Goal: Information Seeking & Learning: Learn about a topic

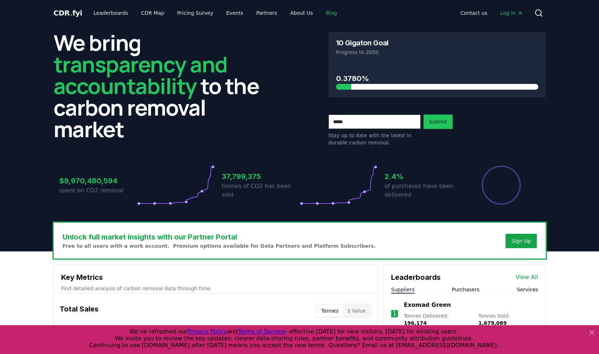
click at [292, 15] on link "Blog" at bounding box center [331, 12] width 23 height 13
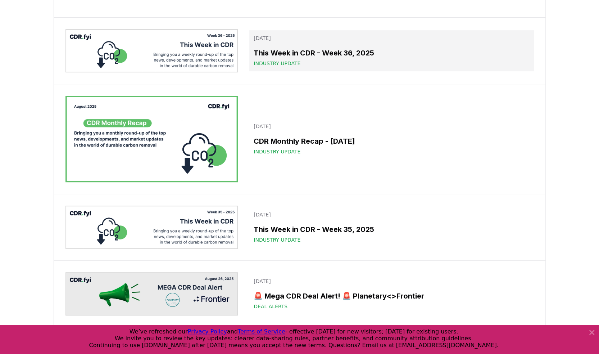
scroll to position [192, 0]
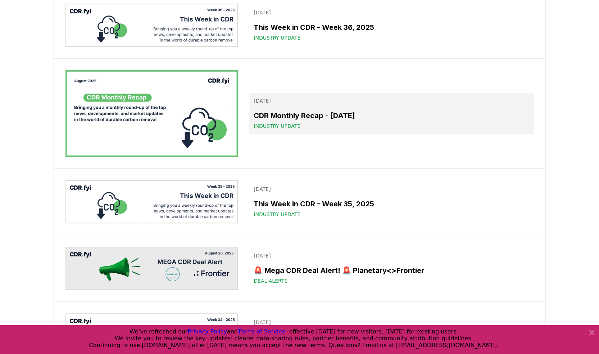
click at [292, 134] on link "[DATE] CDR Monthly Recap - [DATE] Industry Update" at bounding box center [391, 113] width 284 height 41
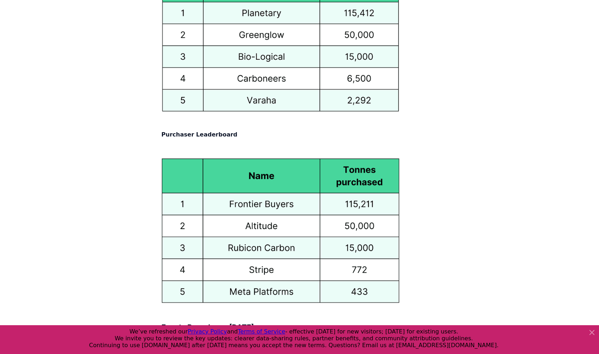
scroll to position [4039, 0]
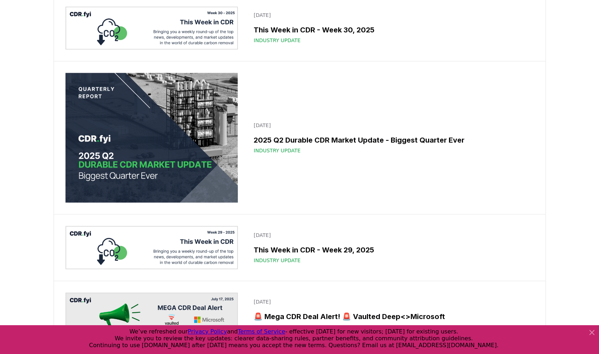
scroll to position [936, 0]
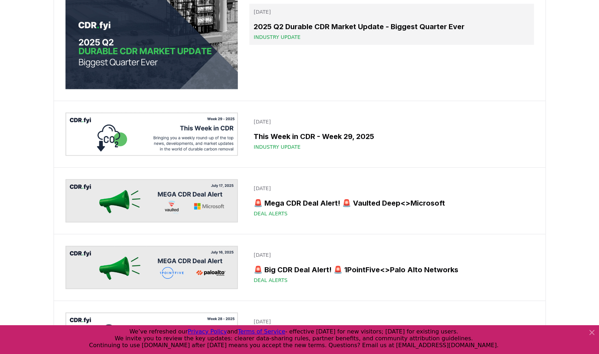
click at [292, 45] on link "[DATE] 2025 Q2 Durable CDR Market Update - Biggest Quarter Ever Industry Update" at bounding box center [391, 24] width 284 height 41
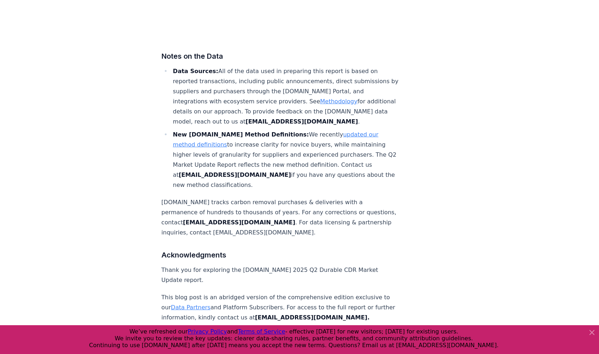
scroll to position [4654, 0]
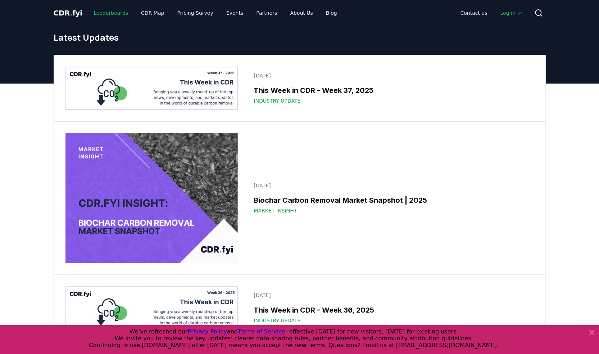
click at [115, 13] on link "Leaderboards" at bounding box center [111, 12] width 46 height 13
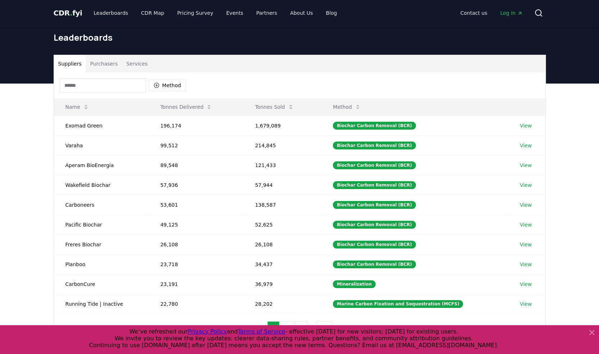
click at [105, 65] on button "Purchasers" at bounding box center [104, 63] width 36 height 17
click at [71, 63] on button "Suppliers" at bounding box center [70, 63] width 32 height 17
click at [165, 87] on button "Method" at bounding box center [167, 86] width 37 height 12
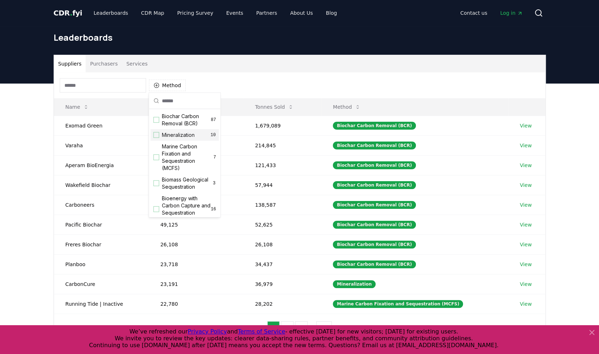
click at [182, 134] on span "Mineralization" at bounding box center [178, 134] width 33 height 7
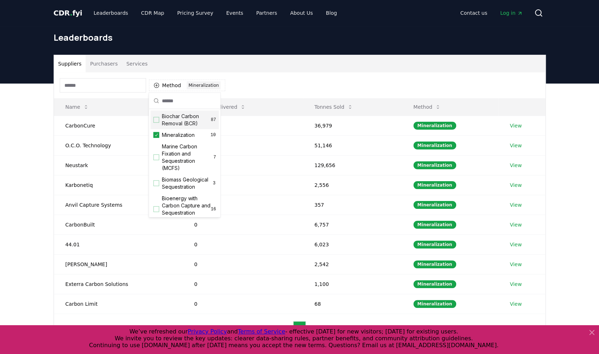
click at [292, 80] on div "Method 1 Mineralization" at bounding box center [300, 85] width 492 height 26
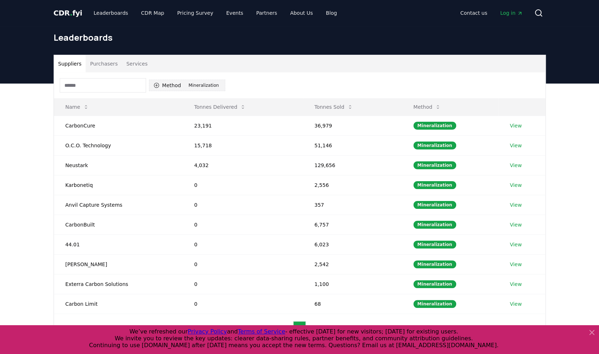
click at [160, 85] on button "Method 1 Mineralization" at bounding box center [187, 86] width 77 height 12
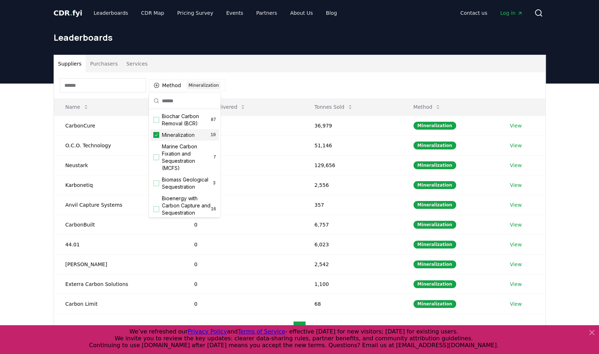
click at [156, 133] on icon "Suggestions" at bounding box center [156, 135] width 5 height 6
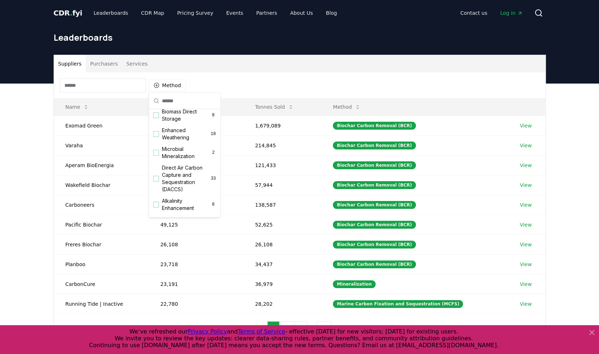
scroll to position [144, 0]
click at [181, 139] on span "Alkalinity Enhancement" at bounding box center [186, 180] width 49 height 14
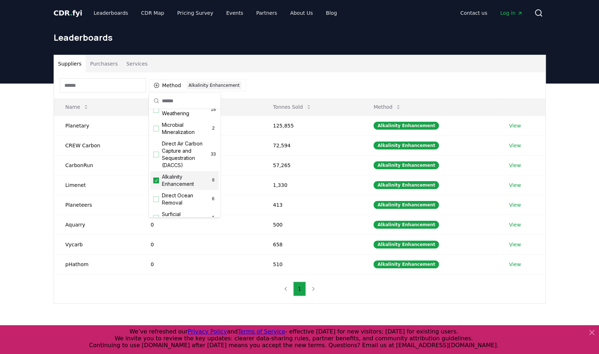
click at [155, 139] on icon "Suggestions" at bounding box center [156, 180] width 3 height 3
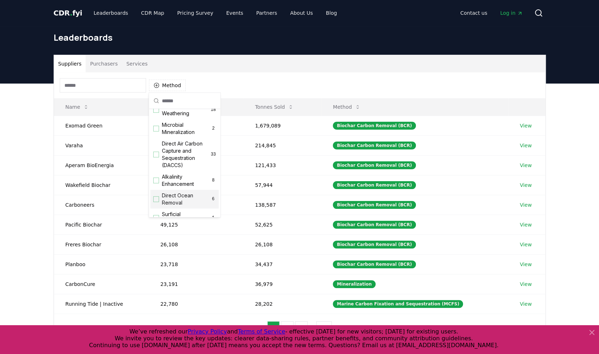
click at [154, 139] on div "Suggestions" at bounding box center [156, 199] width 6 height 6
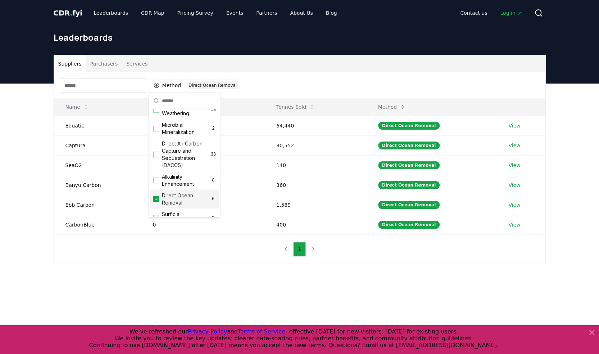
click at [156, 139] on icon "Suggestions" at bounding box center [156, 199] width 5 height 6
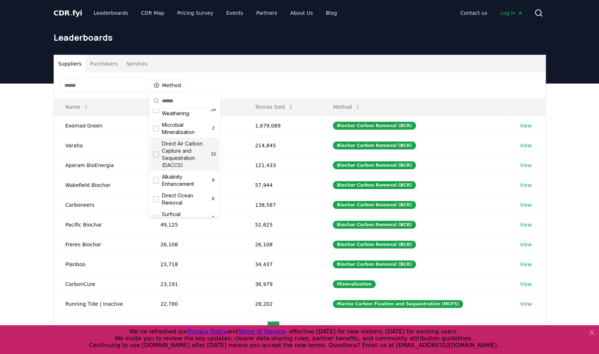
click at [180, 139] on span "Direct Air Carbon Capture and Sequestration (DACCS)" at bounding box center [186, 154] width 49 height 29
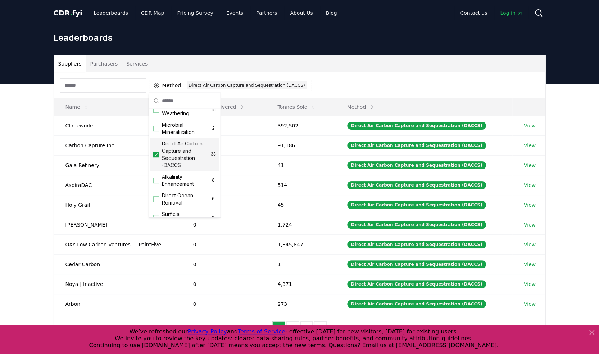
click at [157, 139] on icon "Suggestions" at bounding box center [156, 155] width 5 height 6
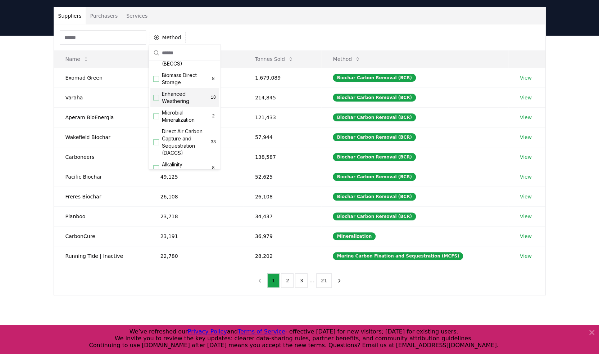
scroll to position [120, 0]
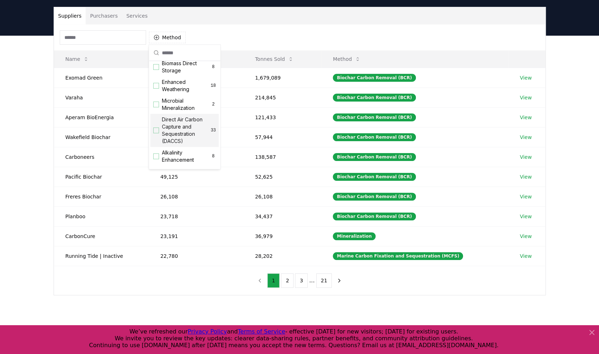
click at [177, 129] on span "Direct Air Carbon Capture and Sequestration (DACCS)" at bounding box center [186, 130] width 49 height 29
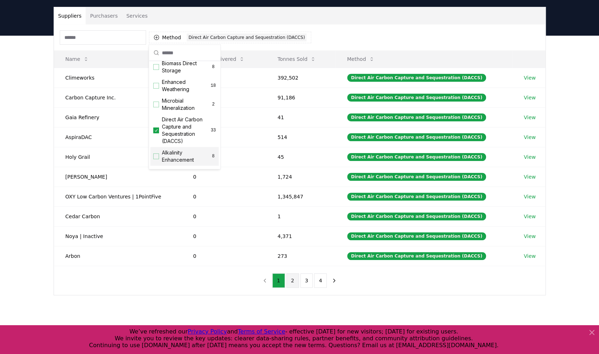
click at [292, 139] on button "2" at bounding box center [292, 280] width 13 height 14
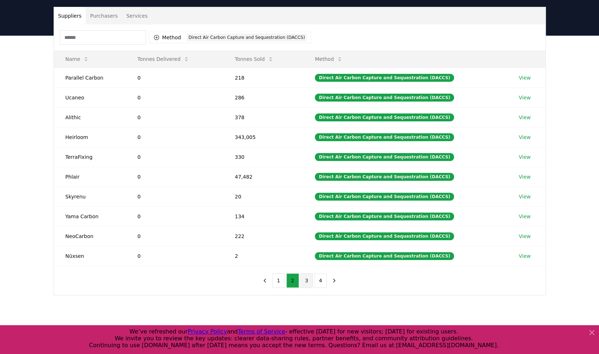
click at [292, 139] on button "3" at bounding box center [307, 280] width 13 height 14
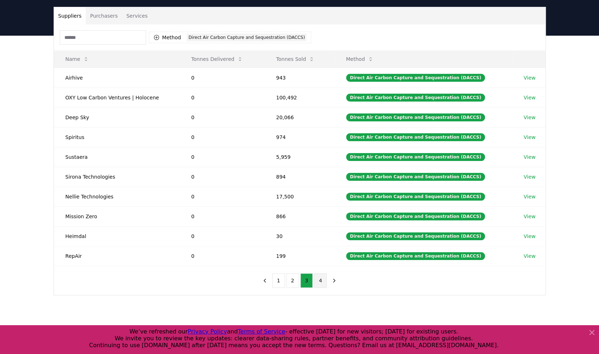
click at [292, 139] on button "4" at bounding box center [320, 280] width 13 height 14
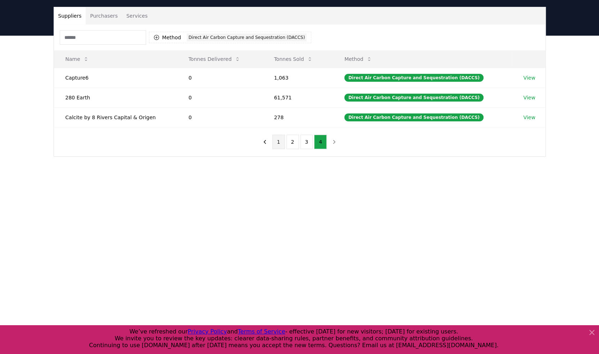
click at [283, 136] on button "1" at bounding box center [278, 142] width 13 height 14
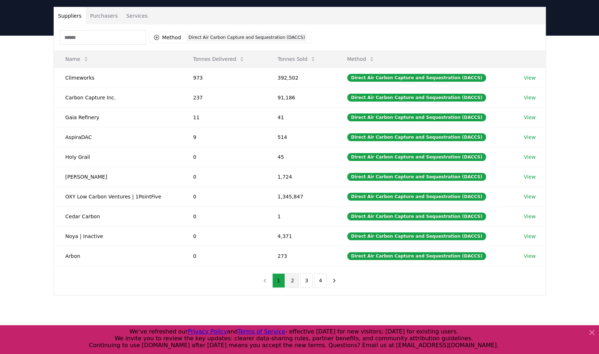
click at [291, 139] on button "2" at bounding box center [292, 280] width 13 height 14
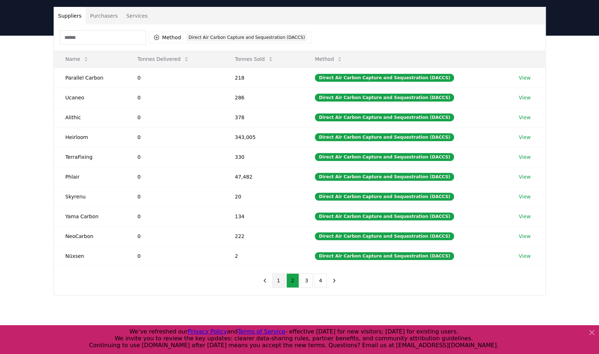
click at [283, 139] on button "1" at bounding box center [278, 280] width 13 height 14
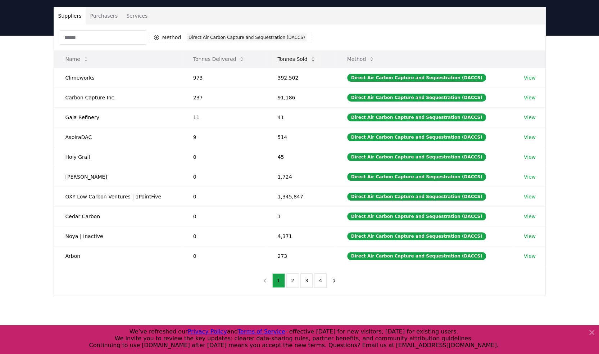
click at [292, 60] on icon at bounding box center [313, 59] width 6 height 6
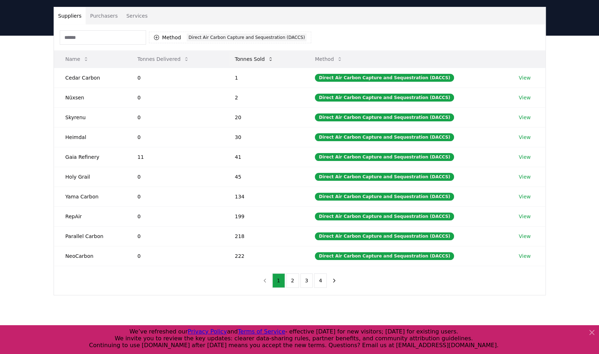
click at [272, 57] on icon at bounding box center [271, 59] width 2 height 4
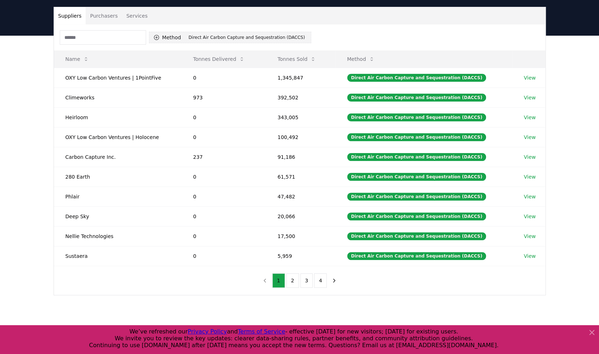
click at [172, 37] on button "Method 1 Direct Air Carbon Capture and Sequestration (DACCS)" at bounding box center [230, 38] width 163 height 12
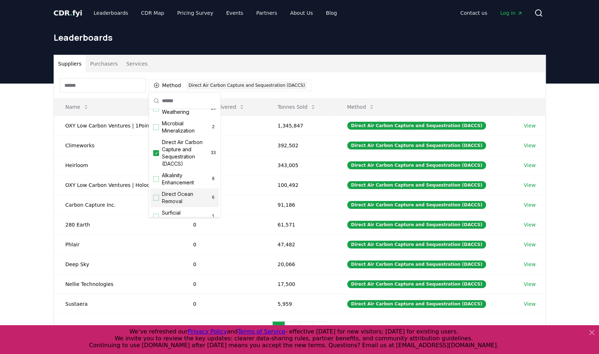
scroll to position [144, 0]
click at [156, 139] on icon "Suggestions" at bounding box center [156, 155] width 5 height 6
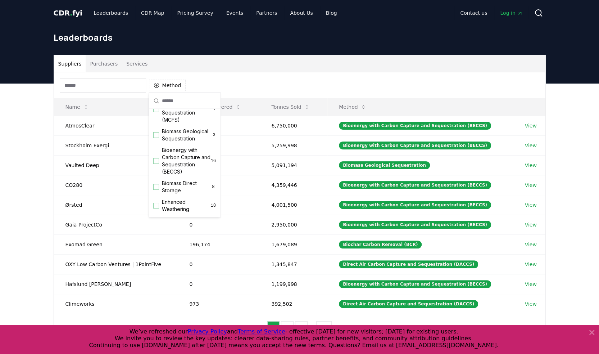
scroll to position [48, 0]
click at [186, 139] on span "Bioenergy with Carbon Capture and Sequestration (BECCS)" at bounding box center [186, 161] width 49 height 29
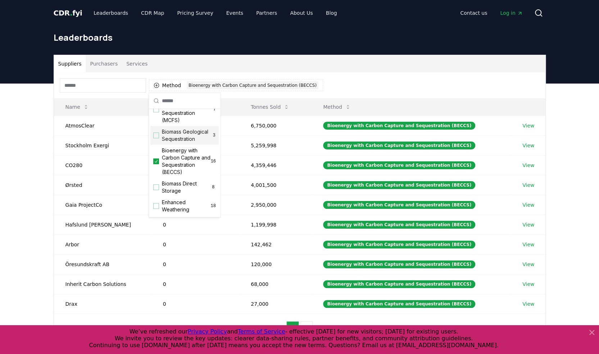
click at [292, 69] on div "Suppliers Purchasers Services" at bounding box center [300, 63] width 492 height 17
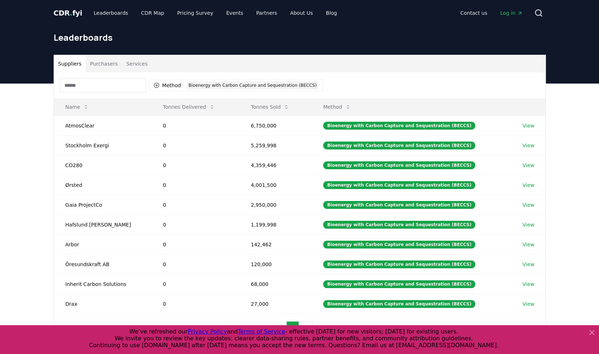
drag, startPoint x: 168, startPoint y: 87, endPoint x: 172, endPoint y: 91, distance: 5.6
click at [168, 87] on button "Method 1 Bioenergy with Carbon Capture and Sequestration (BECCS)" at bounding box center [236, 86] width 175 height 12
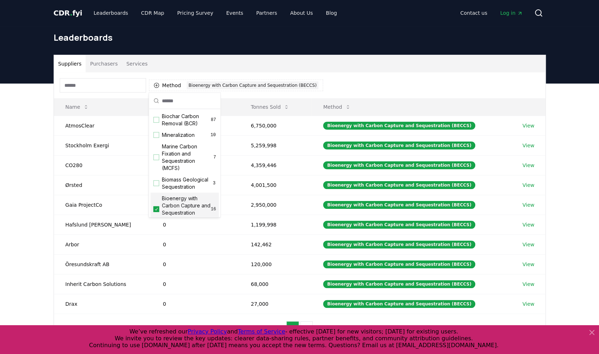
click at [155, 139] on icon "Suggestions" at bounding box center [156, 209] width 5 height 6
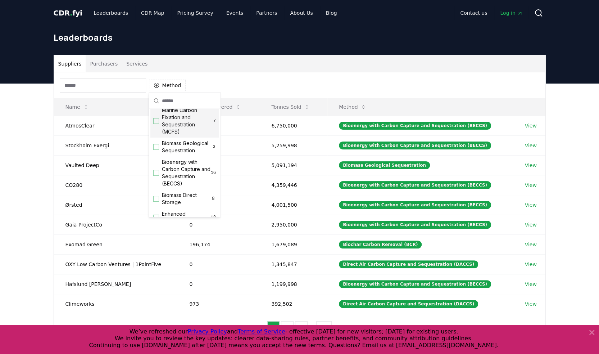
scroll to position [72, 0]
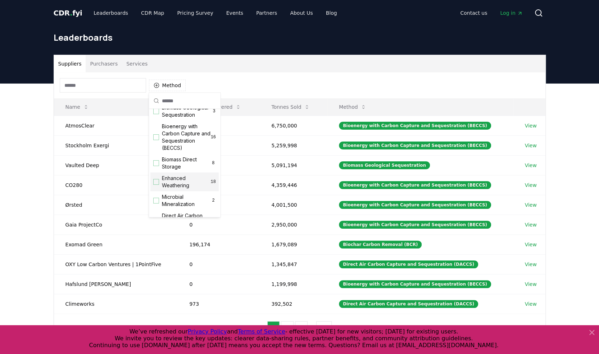
click at [180, 139] on span "Enhanced Weathering" at bounding box center [186, 182] width 49 height 14
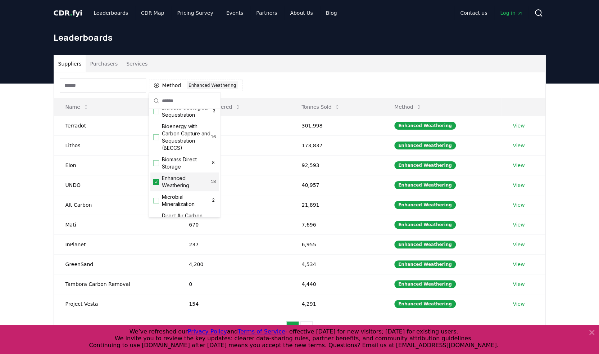
click at [292, 81] on div "Method 1 Enhanced Weathering" at bounding box center [300, 85] width 492 height 26
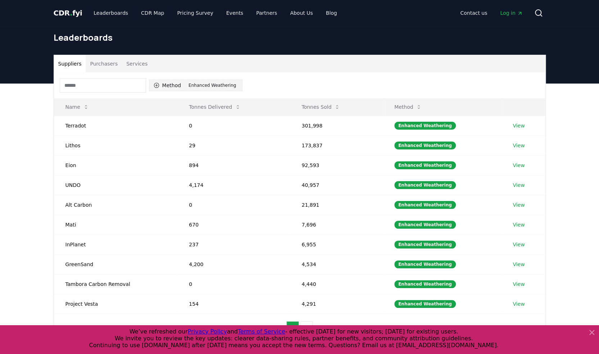
click at [202, 86] on div "Enhanced Weathering" at bounding box center [212, 85] width 51 height 8
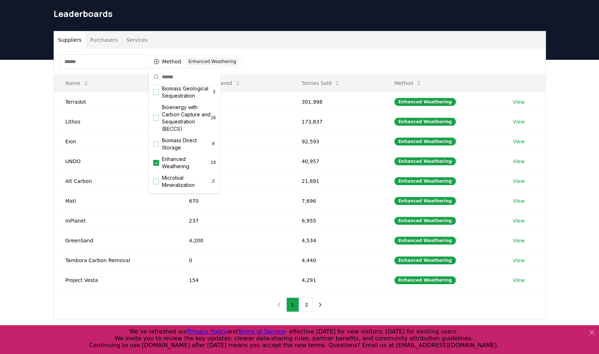
scroll to position [71, 0]
click at [156, 139] on icon "Suggestions" at bounding box center [156, 158] width 5 height 6
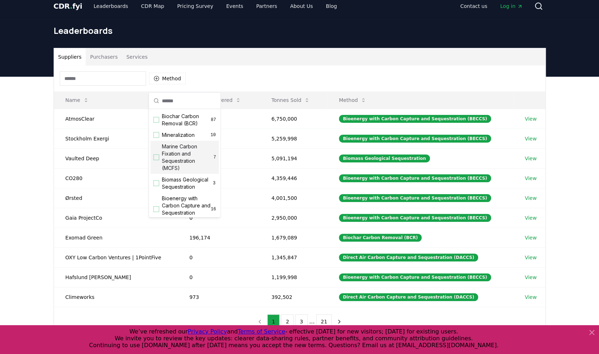
scroll to position [0, 0]
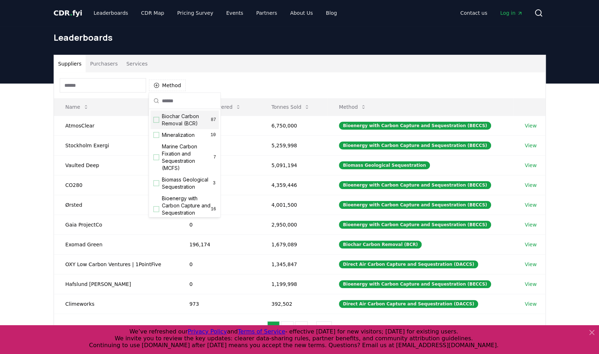
click at [187, 122] on span "Biochar Carbon Removal (BCR)" at bounding box center [186, 120] width 49 height 14
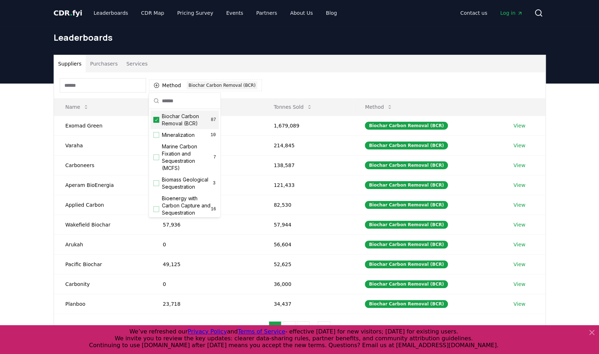
click at [292, 78] on div "Method 1 Biochar Carbon Removal (BCR)" at bounding box center [300, 85] width 492 height 26
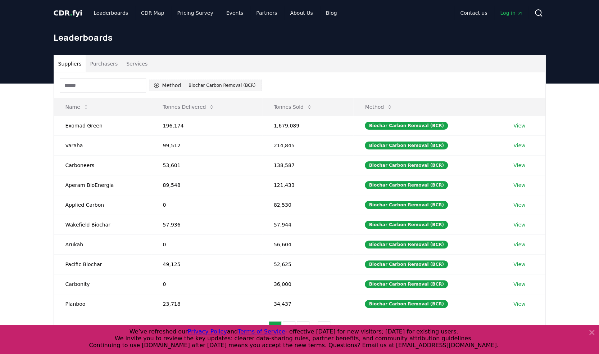
click at [164, 89] on button "Method 1 Biochar Carbon Removal (BCR)" at bounding box center [205, 86] width 113 height 12
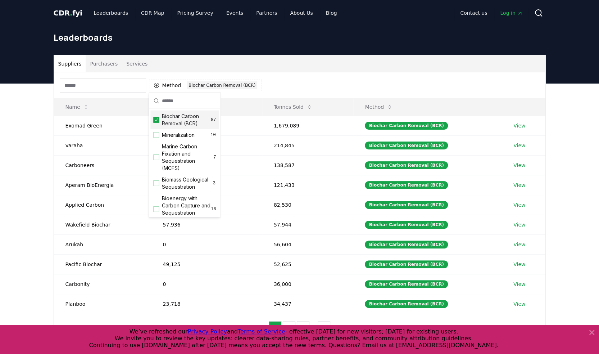
click at [157, 119] on icon "Suggestions" at bounding box center [156, 119] width 3 height 3
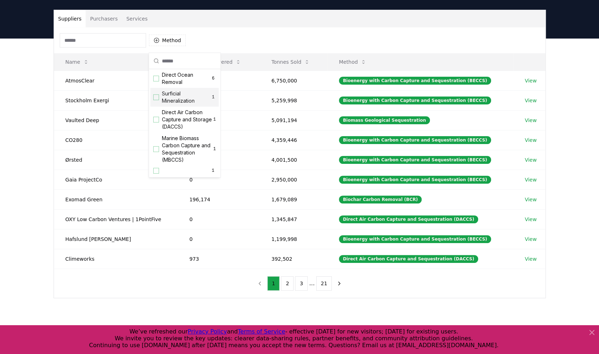
scroll to position [48, 0]
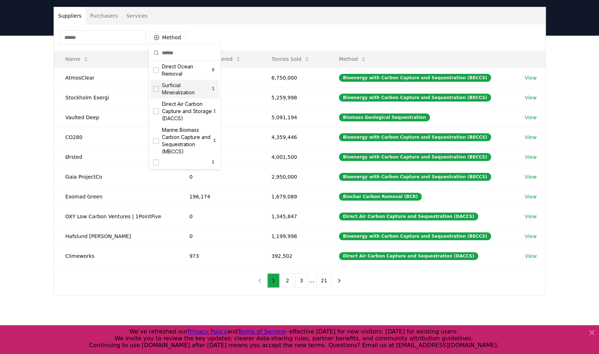
click at [101, 17] on button "Purchasers" at bounding box center [104, 15] width 36 height 17
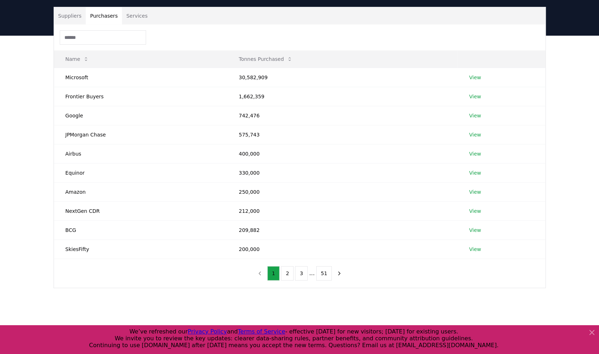
click at [76, 17] on button "Suppliers" at bounding box center [70, 15] width 32 height 17
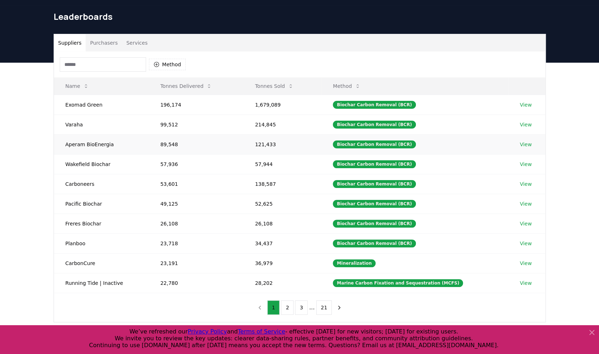
scroll to position [0, 0]
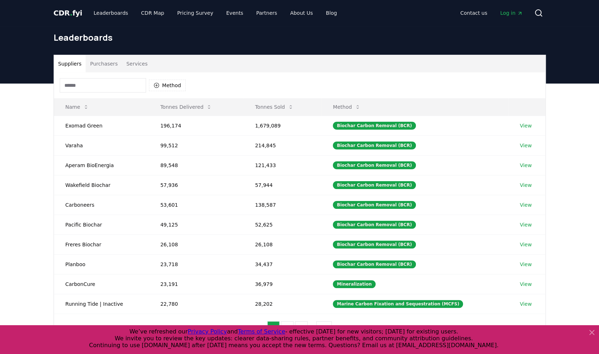
click at [71, 15] on span "CDR . fyi" at bounding box center [68, 13] width 29 height 9
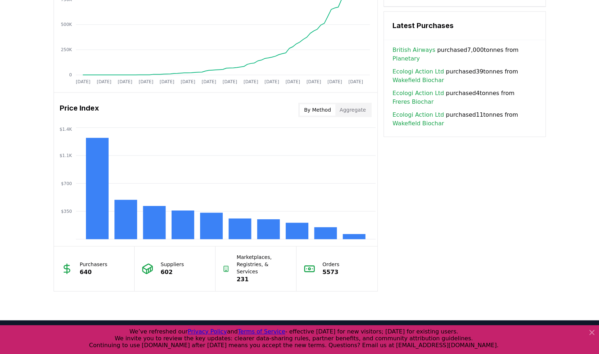
scroll to position [528, 0]
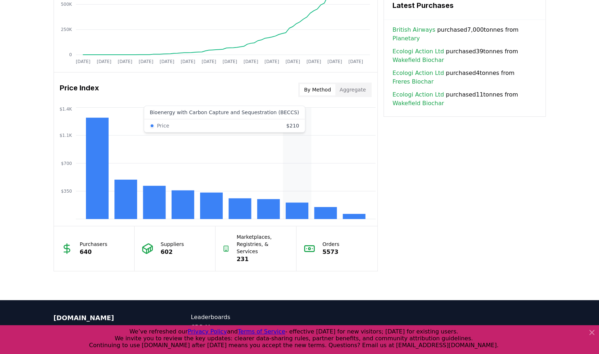
drag, startPoint x: 311, startPoint y: 123, endPoint x: 254, endPoint y: 90, distance: 65.3
click at [254, 90] on div "Price Index By Method Aggregate" at bounding box center [216, 90] width 324 height 26
drag, startPoint x: 211, startPoint y: 89, endPoint x: 454, endPoint y: 162, distance: 253.6
click at [292, 139] on div "Key Metrics Find detailed analysis of carbon removal data through time. Total S…" at bounding box center [300, 4] width 492 height 534
click at [93, 129] on rect at bounding box center [97, 167] width 23 height 101
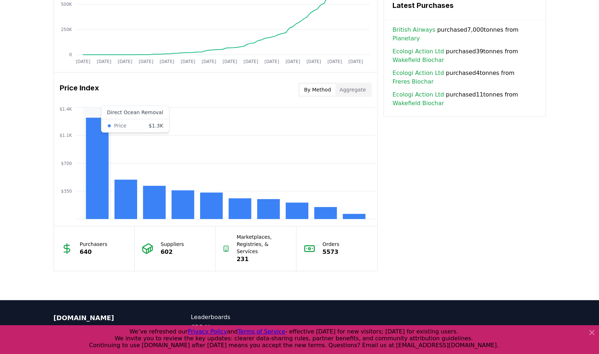
drag, startPoint x: 95, startPoint y: 132, endPoint x: 241, endPoint y: 145, distance: 146.7
click at [241, 139] on icon "$350 $700 $1.1K $1.4K" at bounding box center [216, 162] width 324 height 115
click at [292, 139] on div "Key Metrics Find detailed analysis of carbon removal data through time. Total S…" at bounding box center [300, 4] width 492 height 534
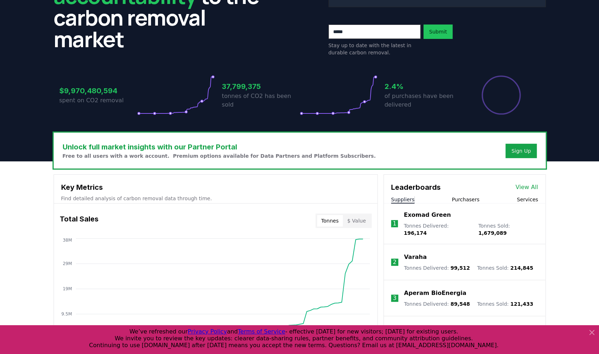
scroll to position [48, 0]
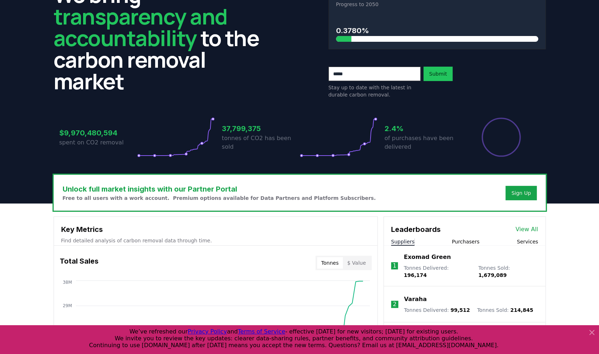
click at [292, 139] on link "View All" at bounding box center [527, 229] width 23 height 9
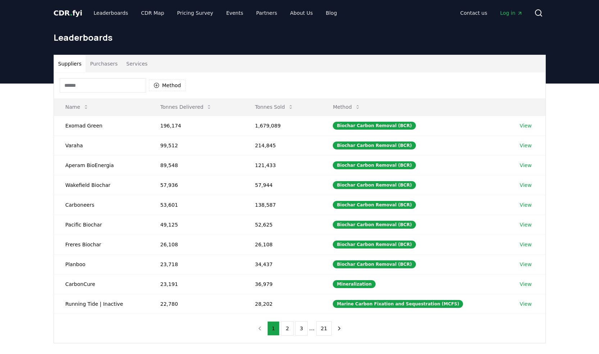
click at [170, 84] on button "Method" at bounding box center [167, 86] width 37 height 12
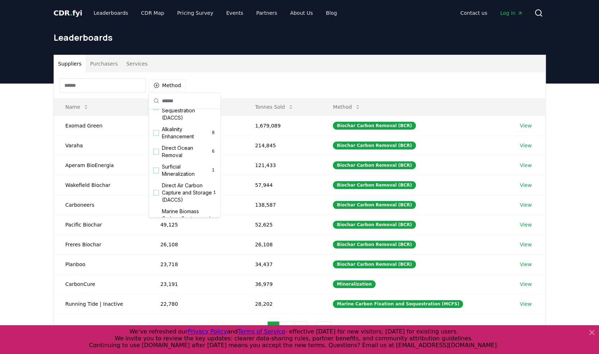
scroll to position [192, 0]
click at [185, 150] on span "Direct Ocean Removal" at bounding box center [186, 151] width 49 height 14
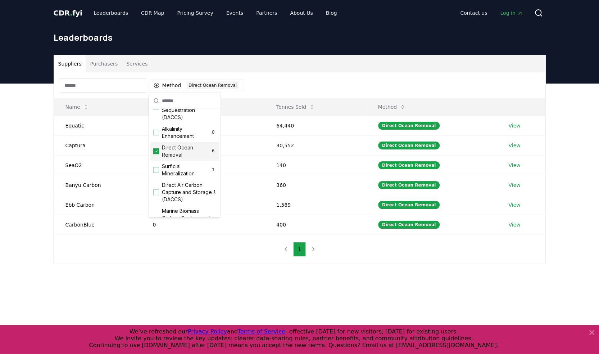
click at [181, 153] on span "Direct Ocean Removal" at bounding box center [186, 151] width 49 height 14
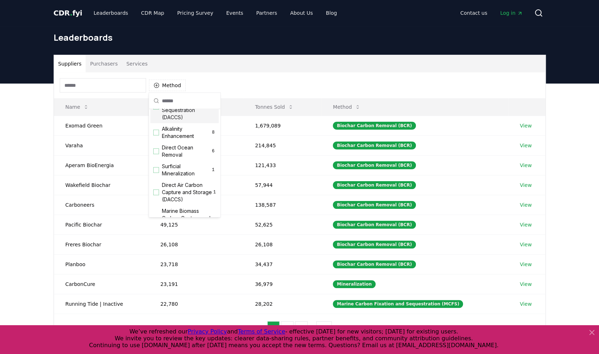
click at [182, 117] on span "Direct Air Carbon Capture and Sequestration (DACCS)" at bounding box center [186, 106] width 49 height 29
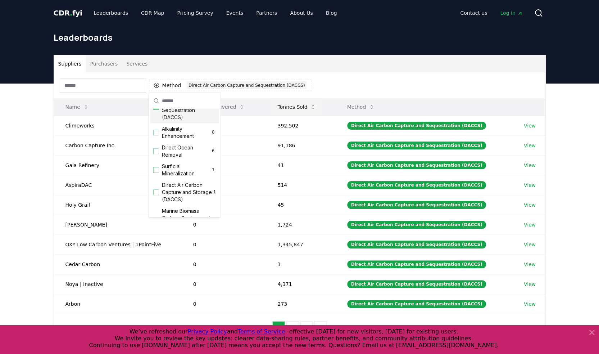
click at [316, 108] on icon at bounding box center [313, 107] width 6 height 6
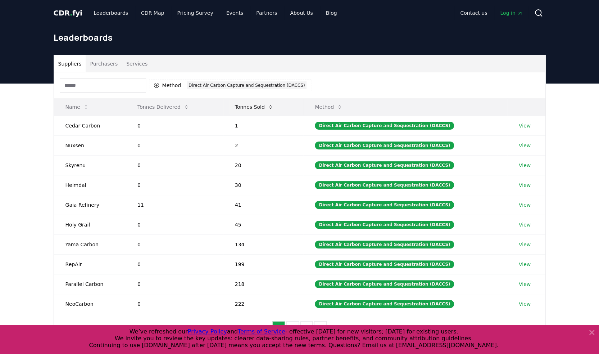
click at [274, 106] on icon at bounding box center [271, 107] width 6 height 6
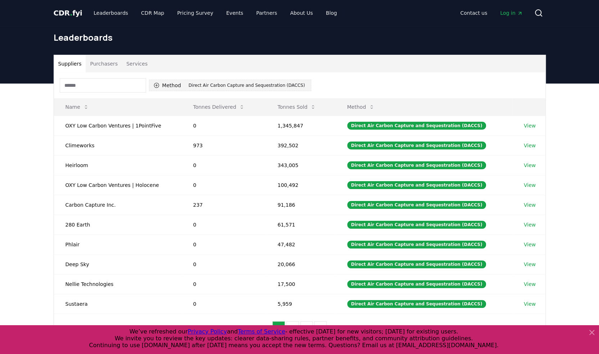
click at [178, 86] on button "Method 1 Direct Air Carbon Capture and Sequestration (DACCS)" at bounding box center [230, 86] width 163 height 12
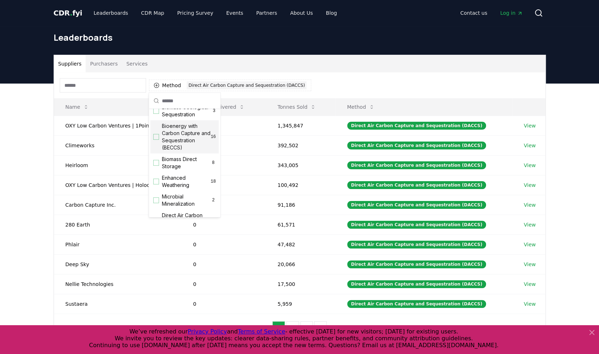
scroll to position [144, 0]
click at [158, 155] on icon "Suggestions" at bounding box center [156, 155] width 5 height 6
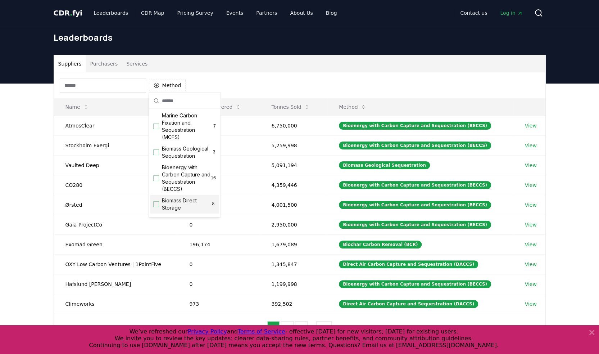
scroll to position [24, 0]
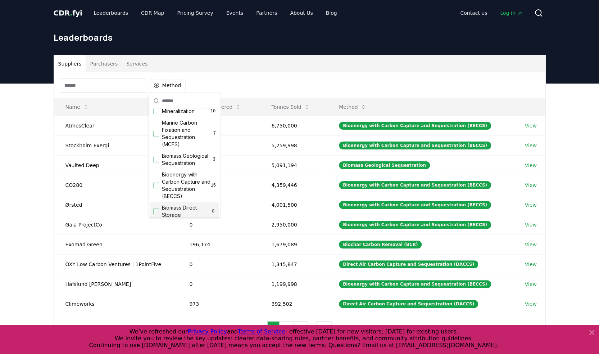
click at [174, 156] on span "Biomass Geological Sequestration" at bounding box center [187, 159] width 50 height 14
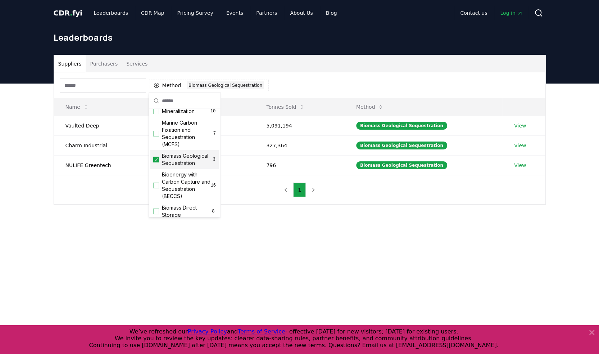
click at [157, 159] on icon "Suggestions" at bounding box center [156, 160] width 5 height 6
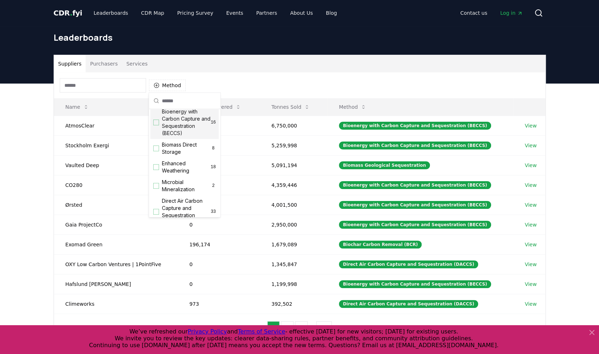
scroll to position [96, 0]
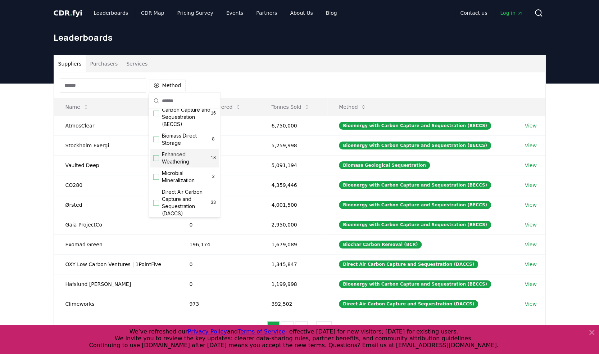
click at [185, 155] on span "Enhanced Weathering" at bounding box center [186, 158] width 49 height 14
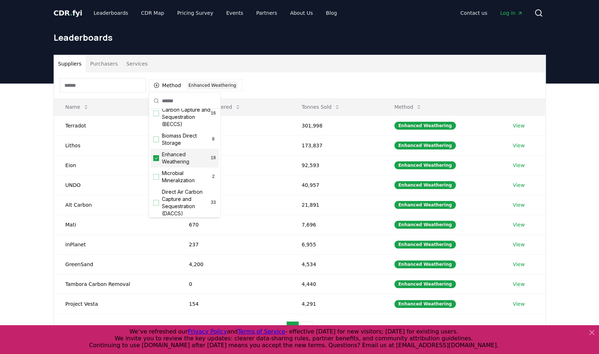
click at [188, 154] on span "Enhanced Weathering" at bounding box center [186, 158] width 49 height 14
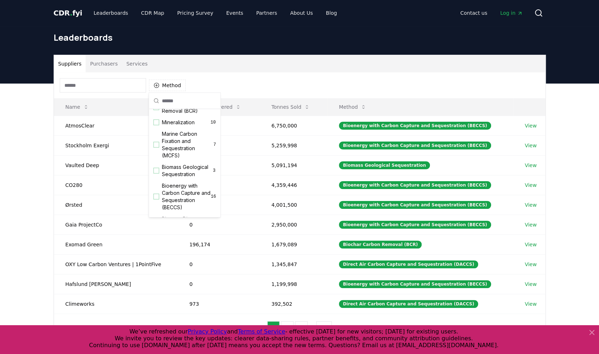
scroll to position [0, 0]
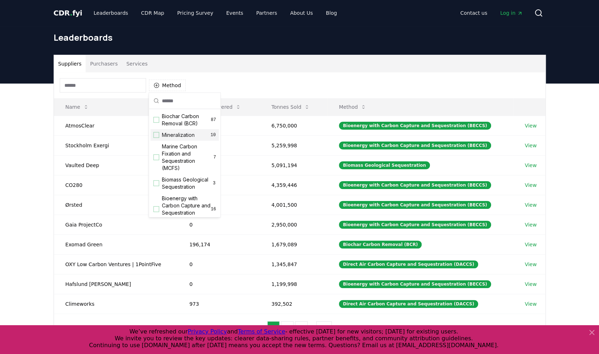
click at [187, 136] on span "Mineralization" at bounding box center [178, 134] width 33 height 7
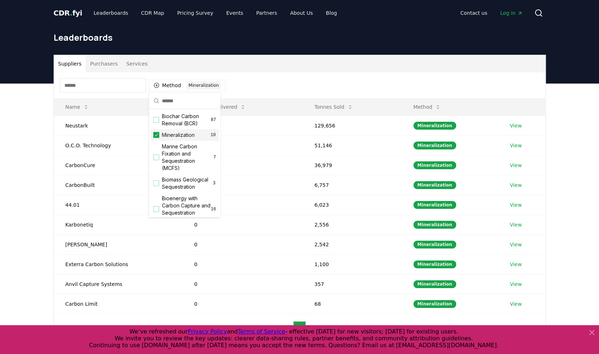
drag, startPoint x: 191, startPoint y: 134, endPoint x: 185, endPoint y: 134, distance: 6.8
click at [191, 134] on span "Mineralization" at bounding box center [178, 134] width 33 height 7
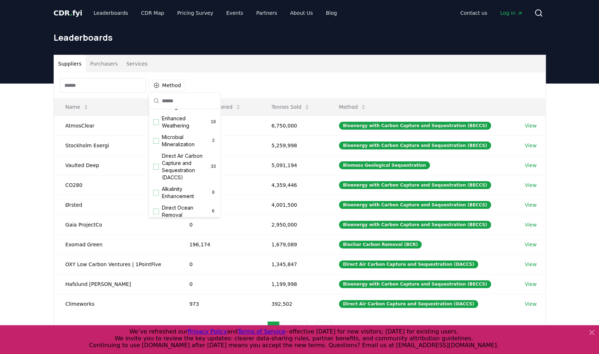
scroll to position [144, 0]
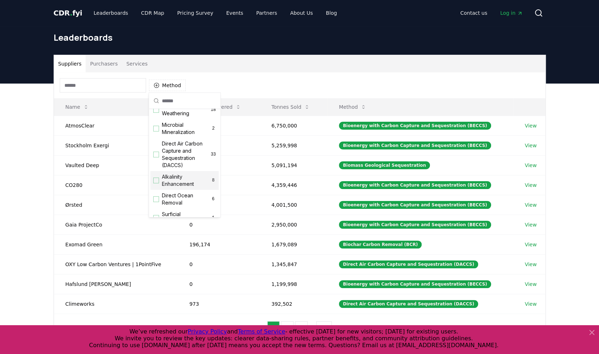
click at [186, 173] on span "Alkalinity Enhancement" at bounding box center [186, 180] width 49 height 14
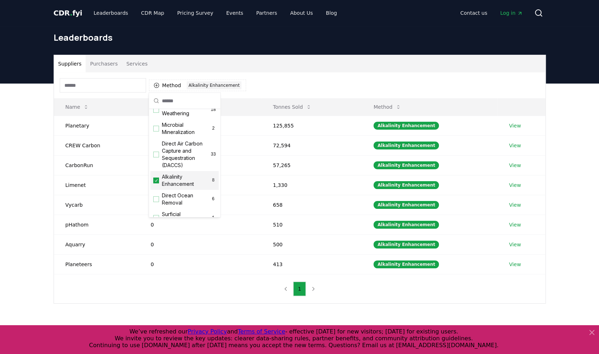
click at [176, 178] on span "Alkalinity Enhancement" at bounding box center [186, 180] width 49 height 14
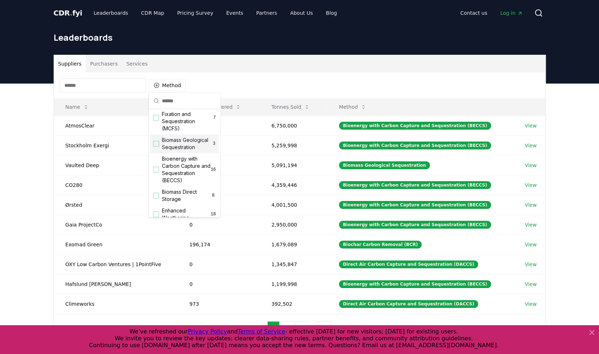
scroll to position [48, 0]
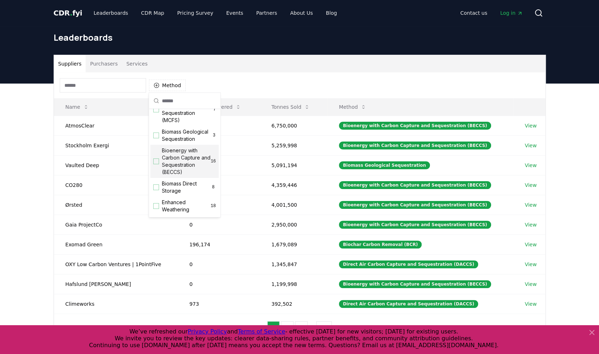
click at [184, 158] on span "Bioenergy with Carbon Capture and Sequestration (BECCS)" at bounding box center [186, 161] width 49 height 29
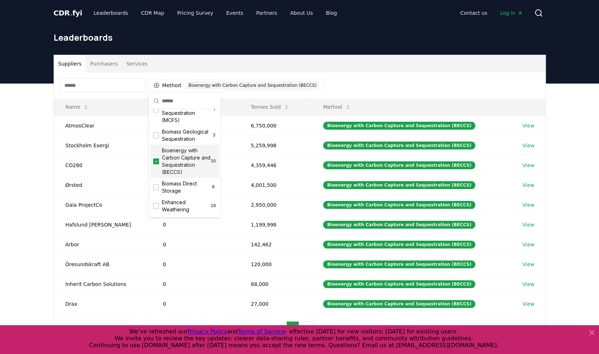
click at [184, 168] on span "Bioenergy with Carbon Capture and Sequestration (BECCS)" at bounding box center [186, 161] width 49 height 29
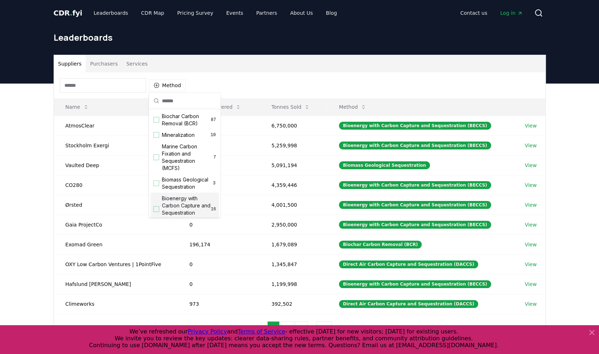
scroll to position [0, 0]
click at [188, 126] on span "Biochar Carbon Removal (BCR)" at bounding box center [186, 120] width 49 height 14
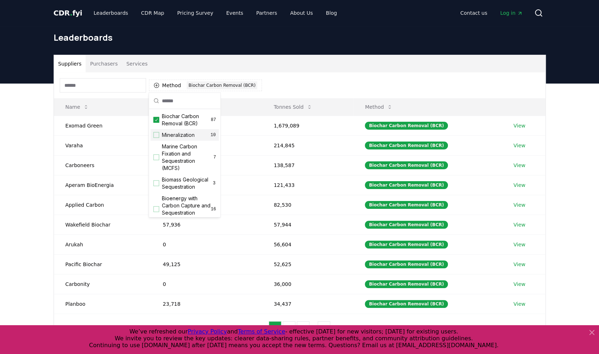
click at [74, 13] on span "CDR . fyi" at bounding box center [68, 13] width 29 height 9
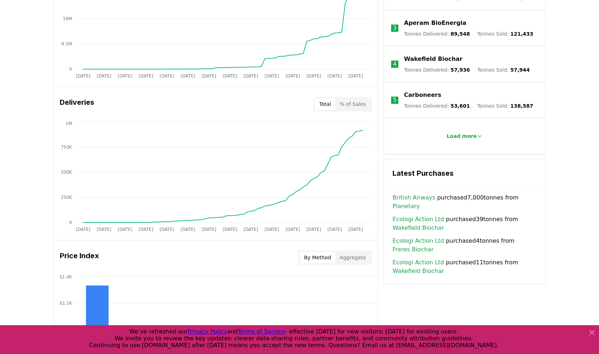
scroll to position [504, 0]
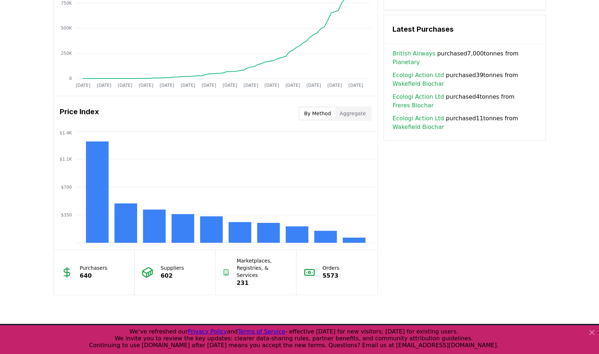
click at [362, 109] on button "Aggregate" at bounding box center [352, 114] width 35 height 12
